Goal: Complete application form

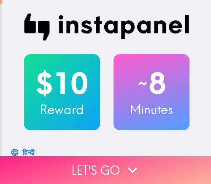
click at [152, 163] on button "Let's go" at bounding box center [105, 170] width 211 height 28
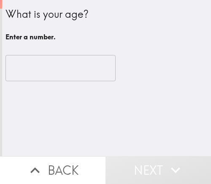
click at [122, 51] on div "​" at bounding box center [106, 68] width 202 height 46
click at [49, 72] on input "number" at bounding box center [60, 68] width 110 height 26
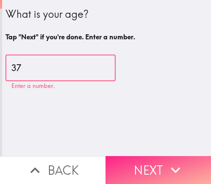
type input "37"
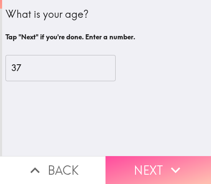
drag, startPoint x: 130, startPoint y: 167, endPoint x: 150, endPoint y: 163, distance: 20.4
click at [130, 167] on button "Next" at bounding box center [159, 170] width 106 height 28
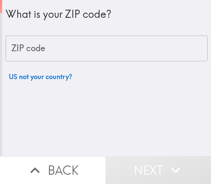
drag, startPoint x: 80, startPoint y: 51, endPoint x: 83, endPoint y: 63, distance: 13.1
click at [80, 51] on input "ZIP code" at bounding box center [106, 48] width 202 height 26
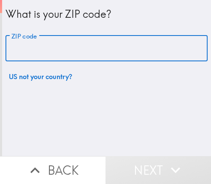
click at [102, 50] on input "ZIP code" at bounding box center [106, 48] width 202 height 26
paste input "33612"
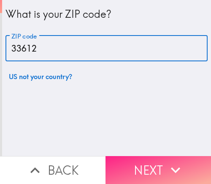
type input "33612"
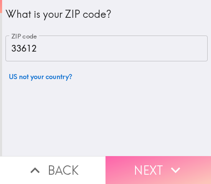
click at [137, 160] on button "Next" at bounding box center [159, 170] width 106 height 28
